Goal: Entertainment & Leisure: Consume media (video, audio)

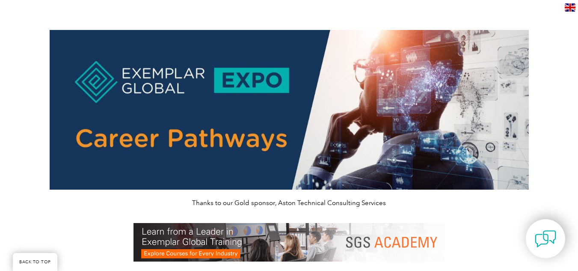
scroll to position [321, 0]
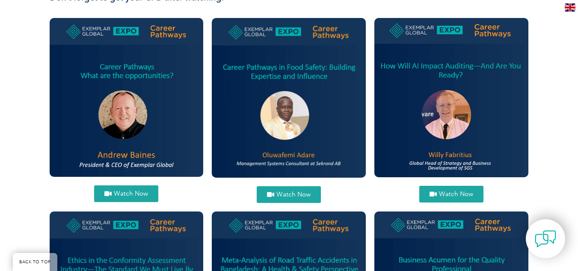
click at [294, 192] on span "Watch Now" at bounding box center [294, 194] width 34 height 6
click at [453, 191] on span "Watch Now" at bounding box center [456, 194] width 34 height 6
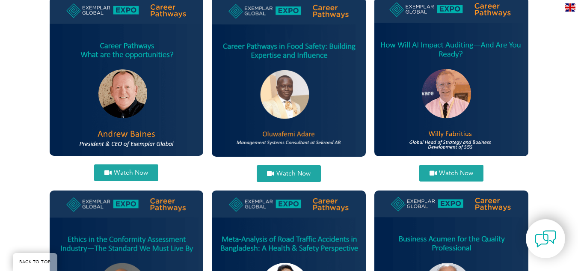
scroll to position [292, 0]
